Goal: Information Seeking & Learning: Learn about a topic

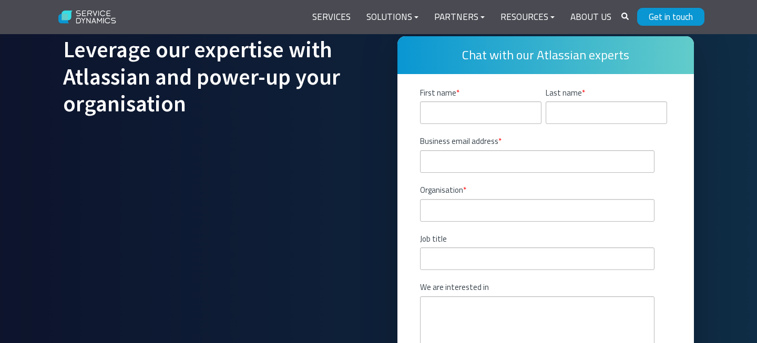
scroll to position [5153, 0]
